Goal: Navigation & Orientation: Find specific page/section

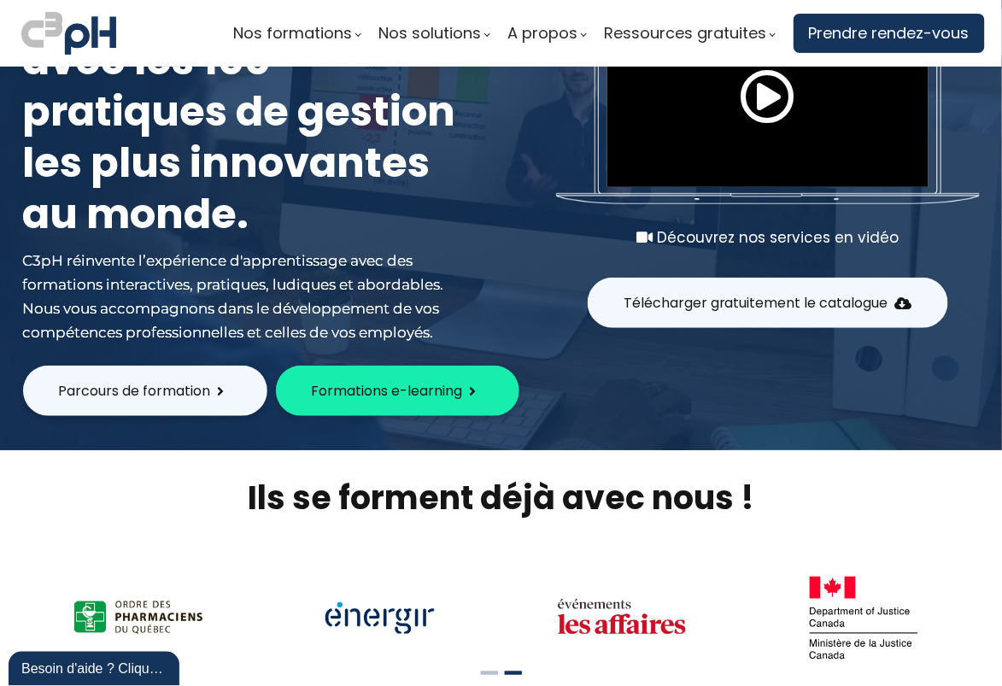
scroll to position [85, 0]
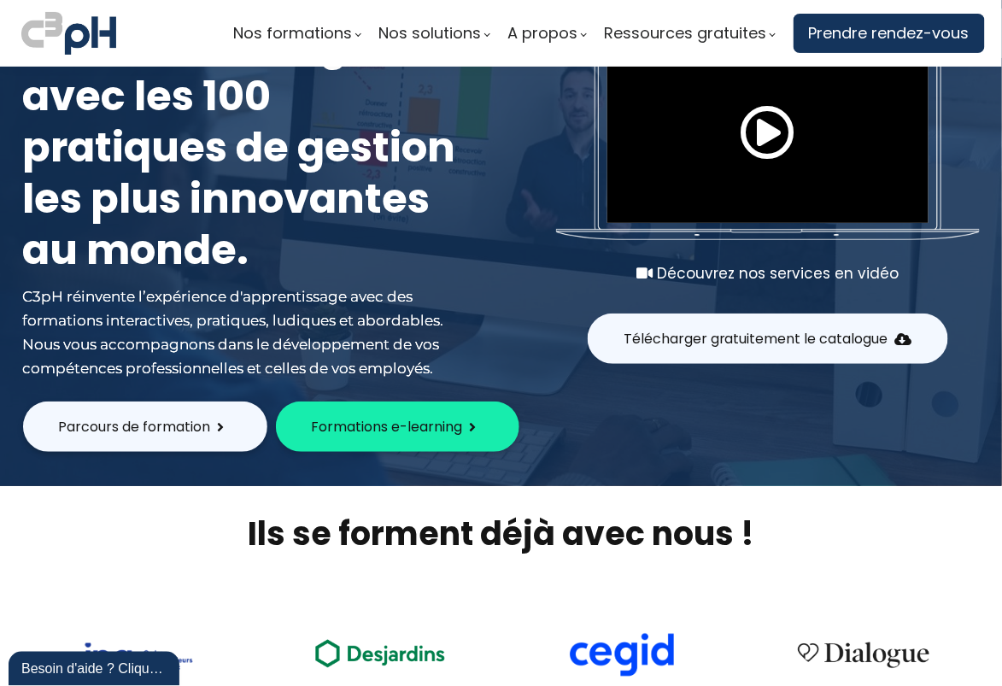
click at [153, 425] on span "Parcours de formation" at bounding box center [135, 426] width 152 height 21
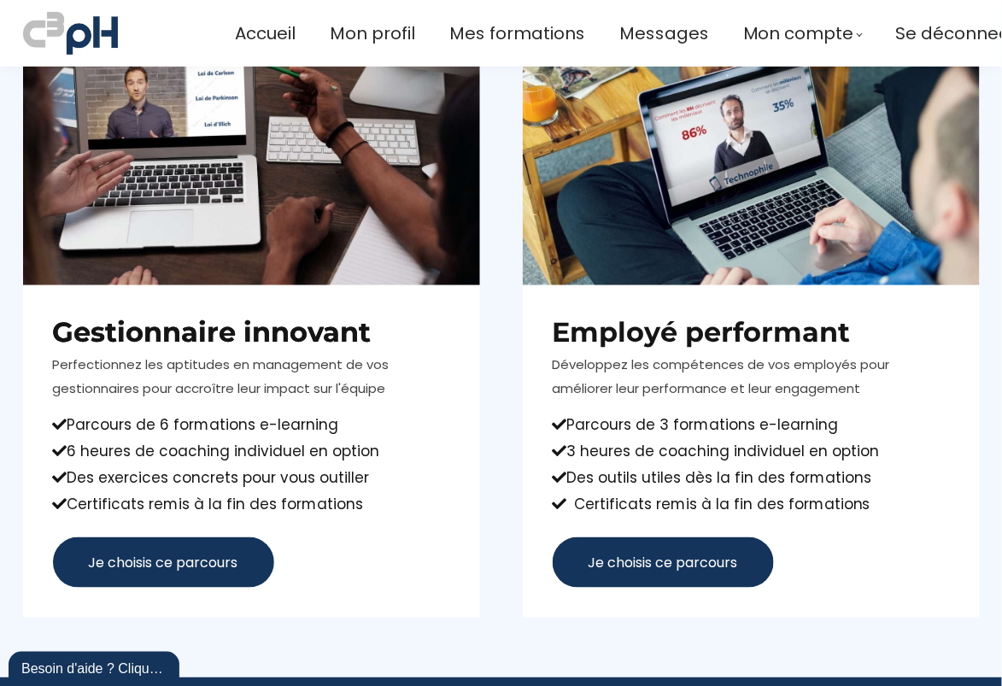
scroll to position [254, 0]
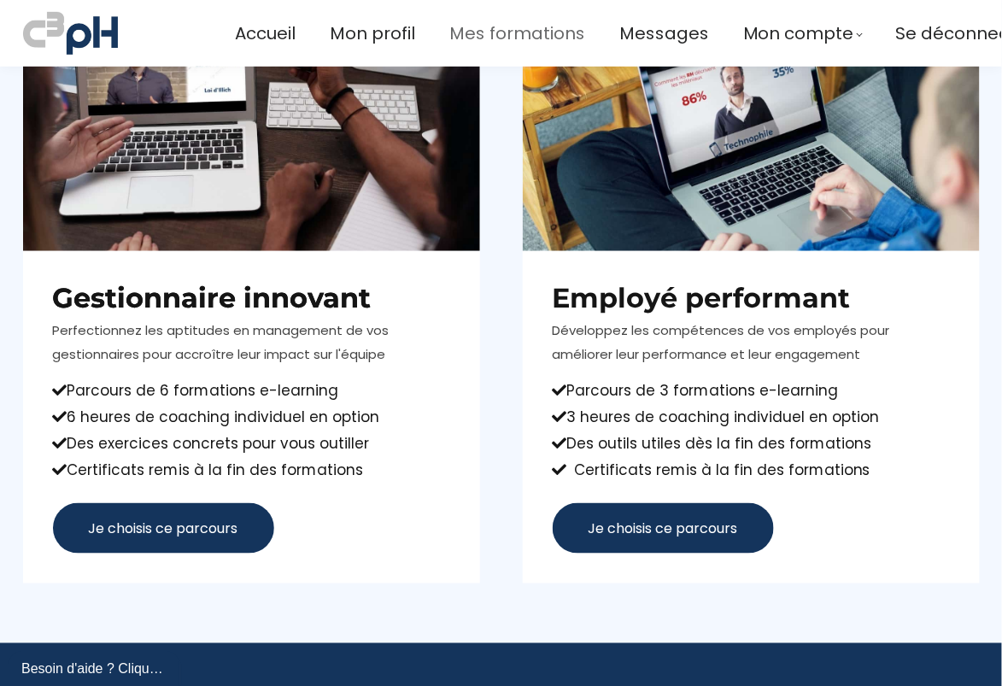
click at [512, 31] on span "Mes formations" at bounding box center [517, 34] width 136 height 28
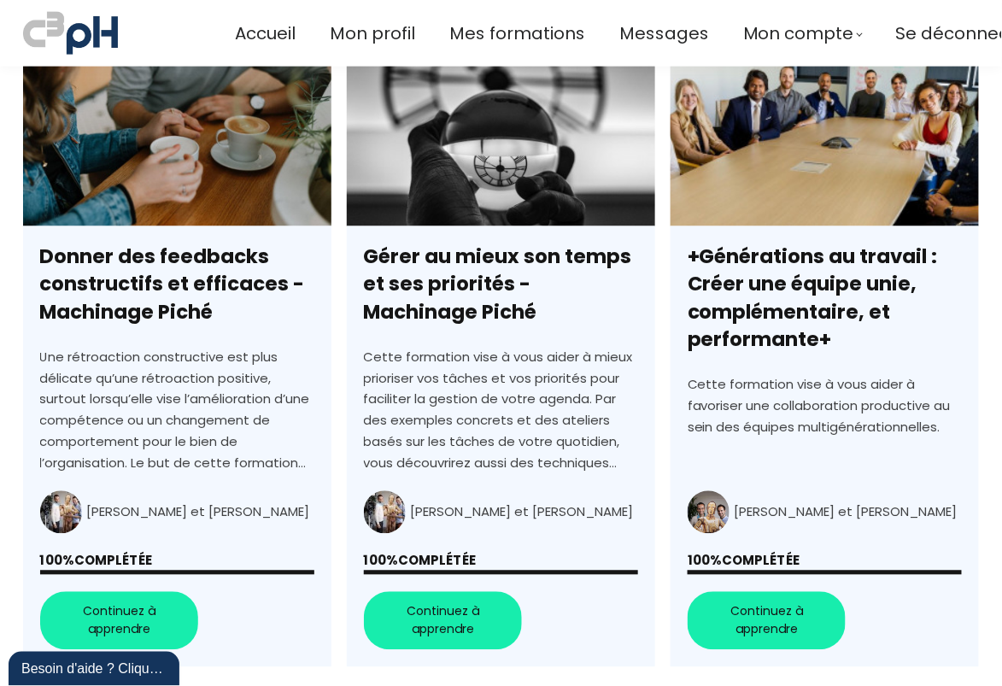
scroll to position [610, 0]
